Goal: Task Accomplishment & Management: Use online tool/utility

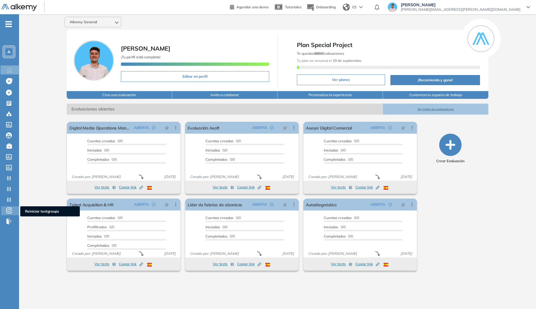
click at [10, 210] on icon at bounding box center [9, 210] width 6 height 7
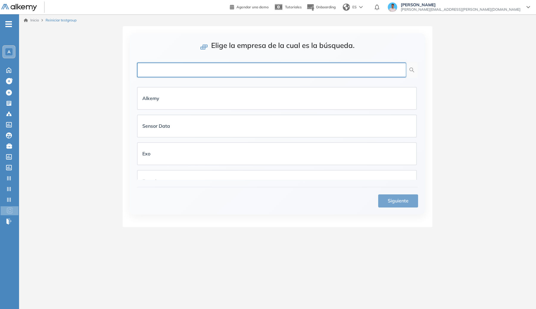
click at [186, 72] on input "text" at bounding box center [271, 70] width 269 height 15
type input "**********"
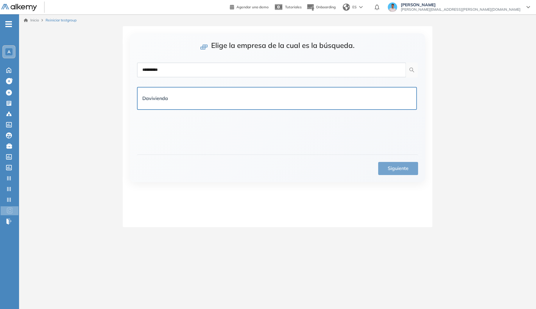
click at [199, 101] on div "Davivienda" at bounding box center [276, 98] width 269 height 7
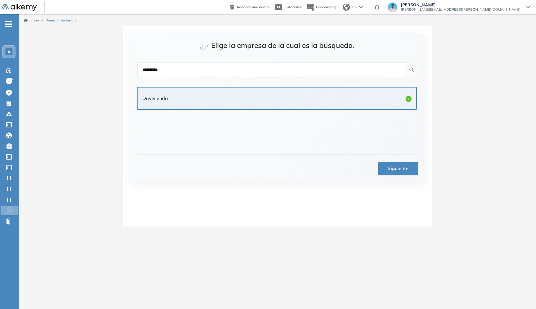
drag, startPoint x: 376, startPoint y: 166, endPoint x: 381, endPoint y: 168, distance: 5.4
click at [376, 166] on div "Siguiente" at bounding box center [277, 165] width 281 height 21
click at [380, 168] on button "Siguiente" at bounding box center [398, 168] width 40 height 13
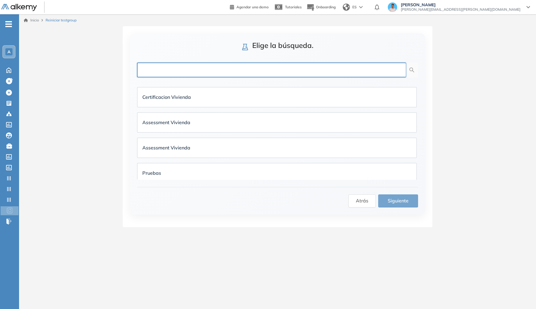
click at [233, 72] on input "text" at bounding box center [271, 70] width 269 height 15
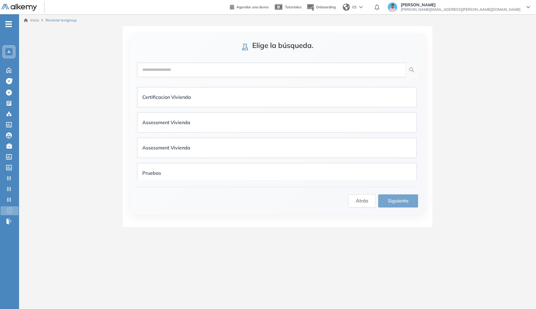
drag, startPoint x: 225, startPoint y: 125, endPoint x: 338, endPoint y: 192, distance: 131.5
click at [225, 125] on div "Assessment Vivienda" at bounding box center [276, 122] width 269 height 7
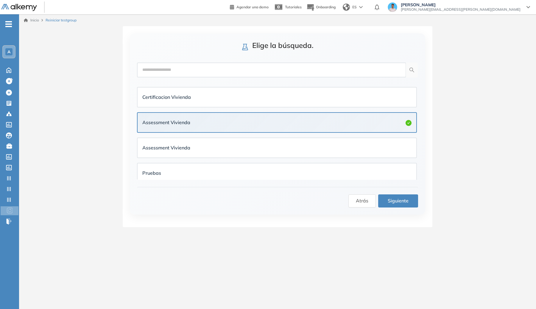
click at [390, 201] on span "Siguiente" at bounding box center [398, 200] width 21 height 7
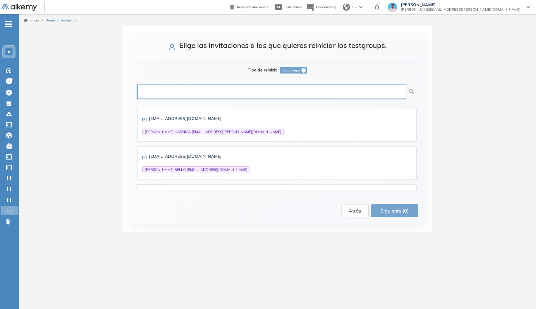
click at [229, 90] on input "text" at bounding box center [271, 92] width 269 height 15
type input "*******"
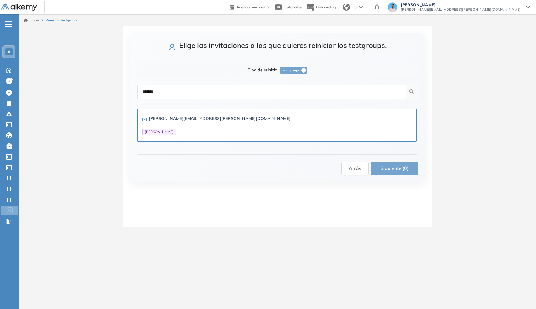
drag, startPoint x: 194, startPoint y: 117, endPoint x: 278, endPoint y: 134, distance: 85.4
click at [194, 116] on strong "[PERSON_NAME][EMAIL_ADDRESS][PERSON_NAME][DOMAIN_NAME]" at bounding box center [220, 118] width 142 height 5
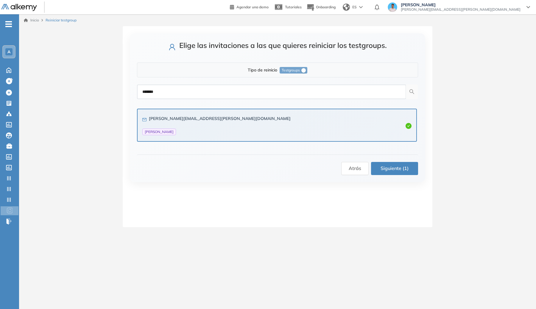
click at [389, 168] on span "Siguiente (1)" at bounding box center [395, 168] width 28 height 7
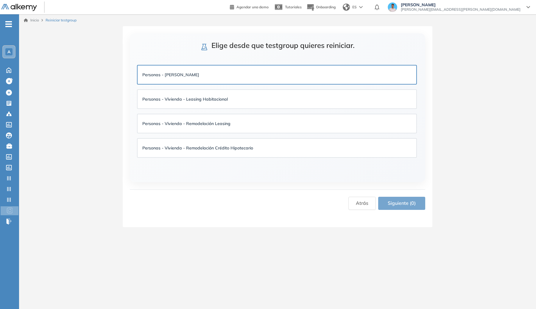
click at [237, 79] on div "Personas - [PERSON_NAME]" at bounding box center [276, 74] width 269 height 9
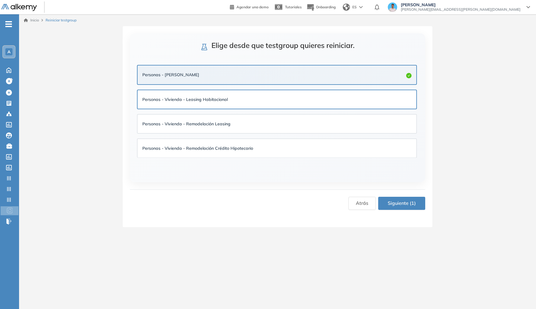
drag, startPoint x: 237, startPoint y: 95, endPoint x: 238, endPoint y: 99, distance: 3.9
click at [237, 95] on div "Personas - Vivienda - Leasing Habitacional" at bounding box center [276, 99] width 269 height 9
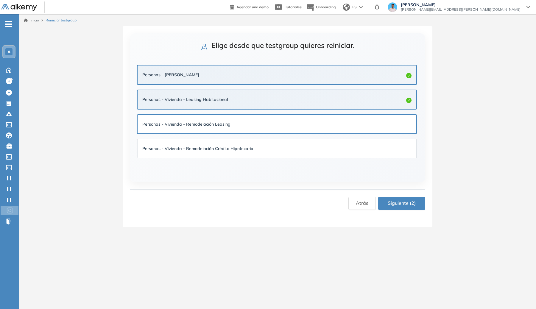
click at [242, 126] on div "Personas - Vivienda - Remodelación Leasing" at bounding box center [276, 124] width 269 height 7
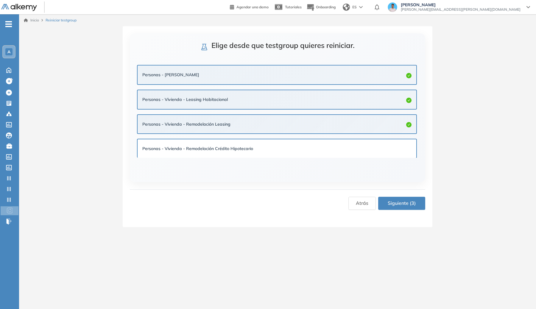
click at [245, 147] on strong "Personas - Vivienda - Remodelación Crédito Hipotecario" at bounding box center [197, 148] width 111 height 5
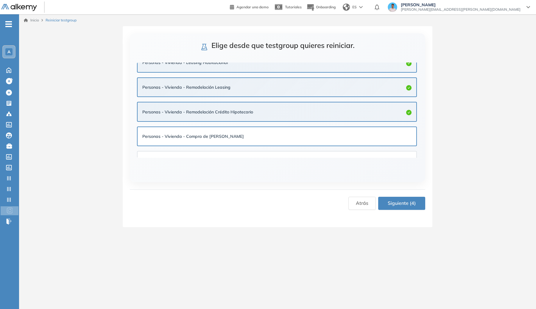
click at [276, 131] on div "Personas - Vivienda - Compra de [PERSON_NAME]" at bounding box center [277, 136] width 279 height 18
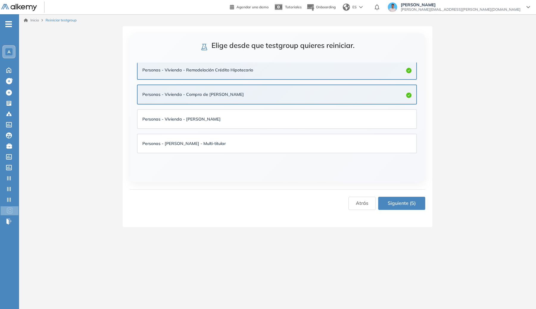
scroll to position [89, 0]
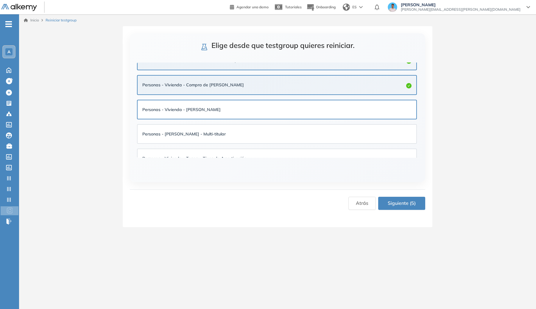
click at [277, 116] on div "Personas - Vivienda - [PERSON_NAME]" at bounding box center [277, 109] width 279 height 18
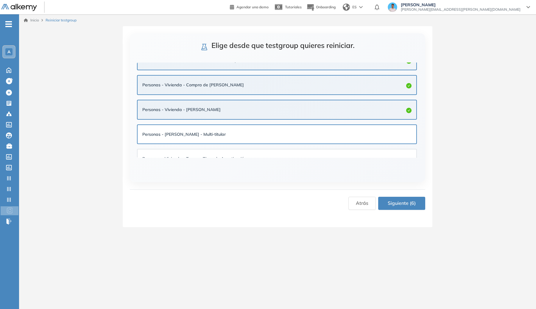
click at [277, 134] on div "Personas - [PERSON_NAME] - Multi-titular" at bounding box center [276, 134] width 269 height 7
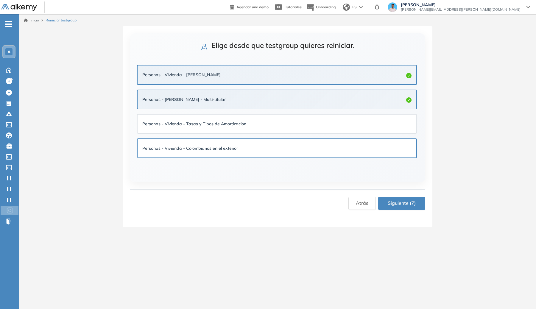
scroll to position [144, 0]
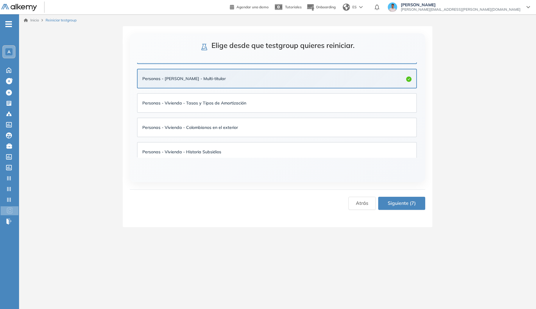
click at [277, 116] on ul "Personas - Vivienda - Crédito Personas - Vivienda - Leasing Habitacional Person…" at bounding box center [277, 114] width 280 height 392
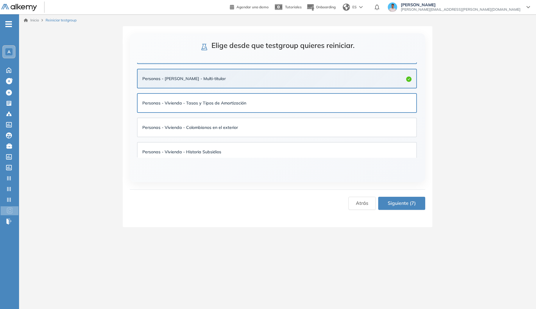
click at [277, 112] on div "Personas - Vivienda - Tasas y Tipos de Amortización" at bounding box center [277, 103] width 279 height 18
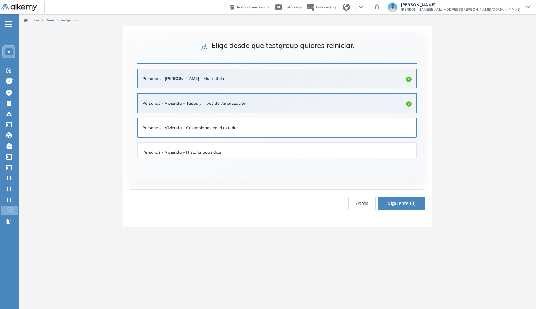
click at [277, 123] on div "Personas - Vivienda - Colombianos en el exterior" at bounding box center [276, 127] width 269 height 9
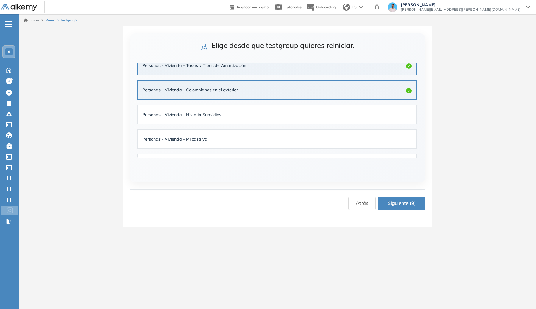
scroll to position [189, 0]
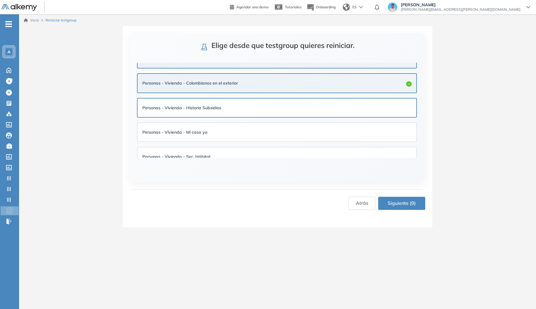
click at [277, 110] on div "Personas - Vivienda - Historia Subsidios" at bounding box center [276, 108] width 269 height 7
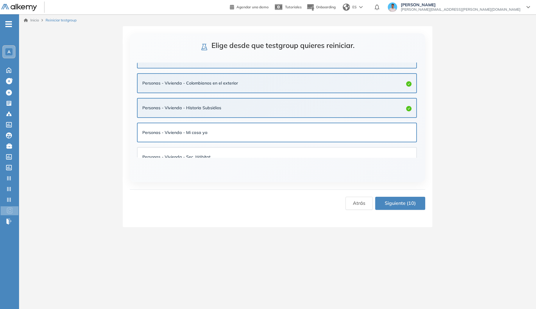
click at [275, 128] on div "Personas - Vivienda - Mi casa ya" at bounding box center [276, 132] width 269 height 9
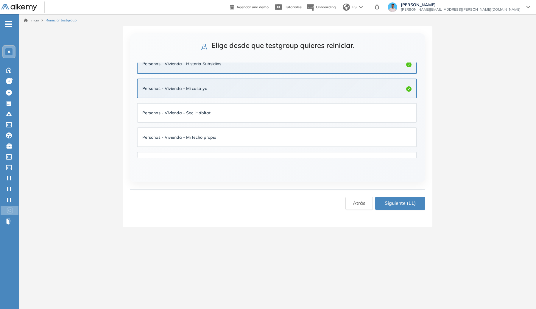
scroll to position [235, 0]
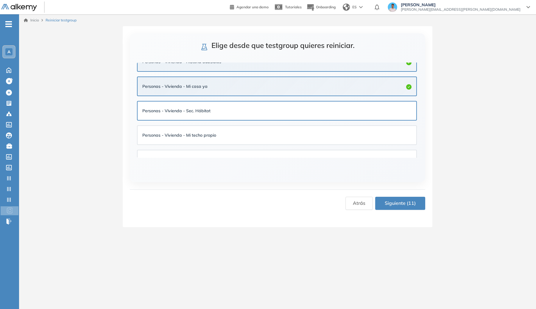
click at [277, 113] on div "Personas - Vivienda - Sec. Hábitat" at bounding box center [276, 111] width 269 height 7
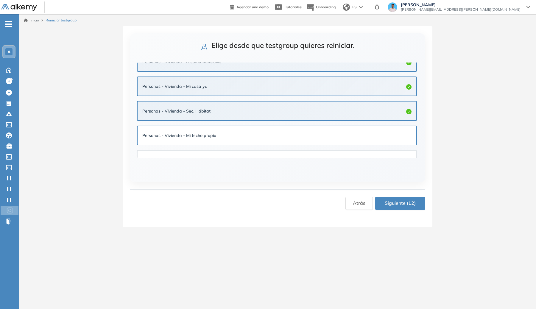
click at [276, 126] on div "Personas - Vivienda - Mi techo propio" at bounding box center [277, 136] width 280 height 20
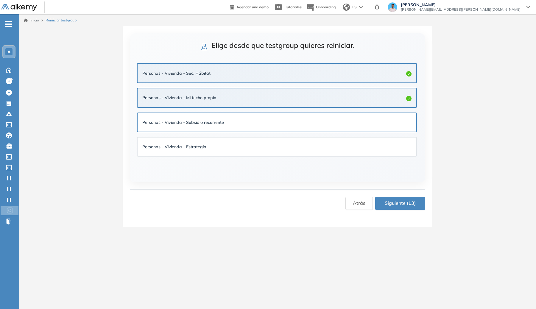
click at [278, 121] on div "Personas - Vivienda - Subsidio recurrente" at bounding box center [276, 122] width 269 height 7
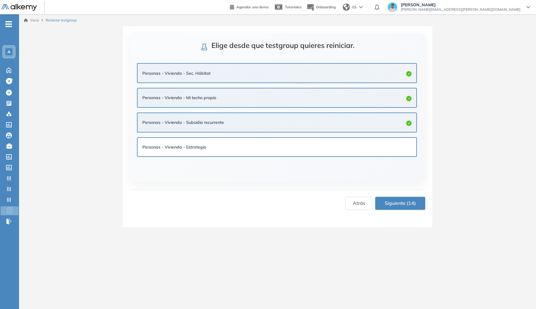
click at [269, 141] on div "Personas - Vivienda - Estrategia" at bounding box center [277, 147] width 279 height 18
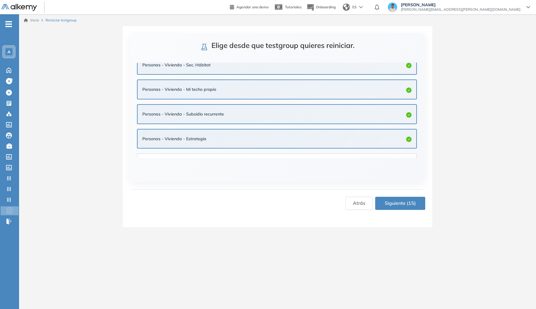
scroll to position [299, 0]
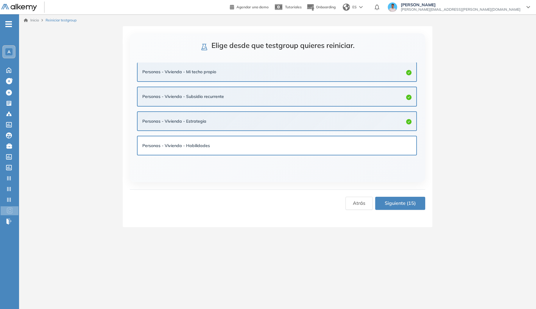
click at [278, 137] on div "Personas - Vivienda - Habilidades" at bounding box center [277, 145] width 279 height 18
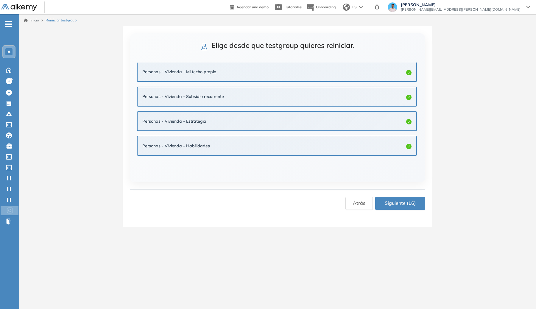
click at [393, 209] on button "Siguiente (16)" at bounding box center [401, 203] width 50 height 13
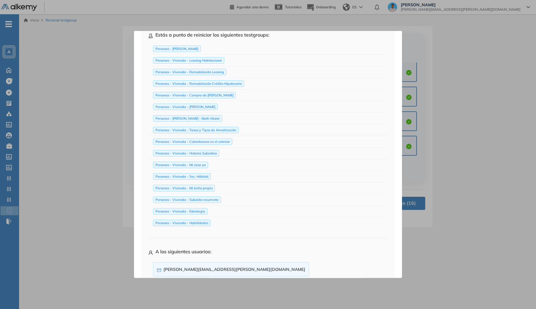
scroll to position [79, 0]
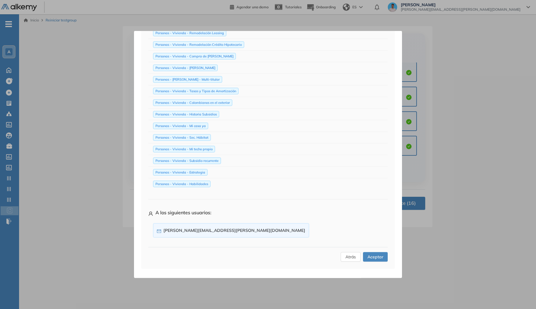
click at [372, 256] on span "Aceptar" at bounding box center [376, 257] width 16 height 7
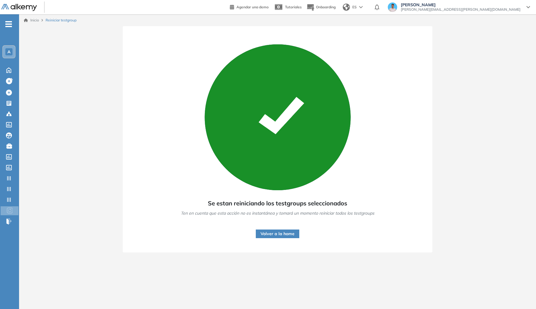
click at [279, 229] on div "Volver a la home" at bounding box center [278, 231] width 44 height 16
click at [279, 232] on button "Volver a la home" at bounding box center [278, 234] width 44 height 9
